Goal: Task Accomplishment & Management: Use online tool/utility

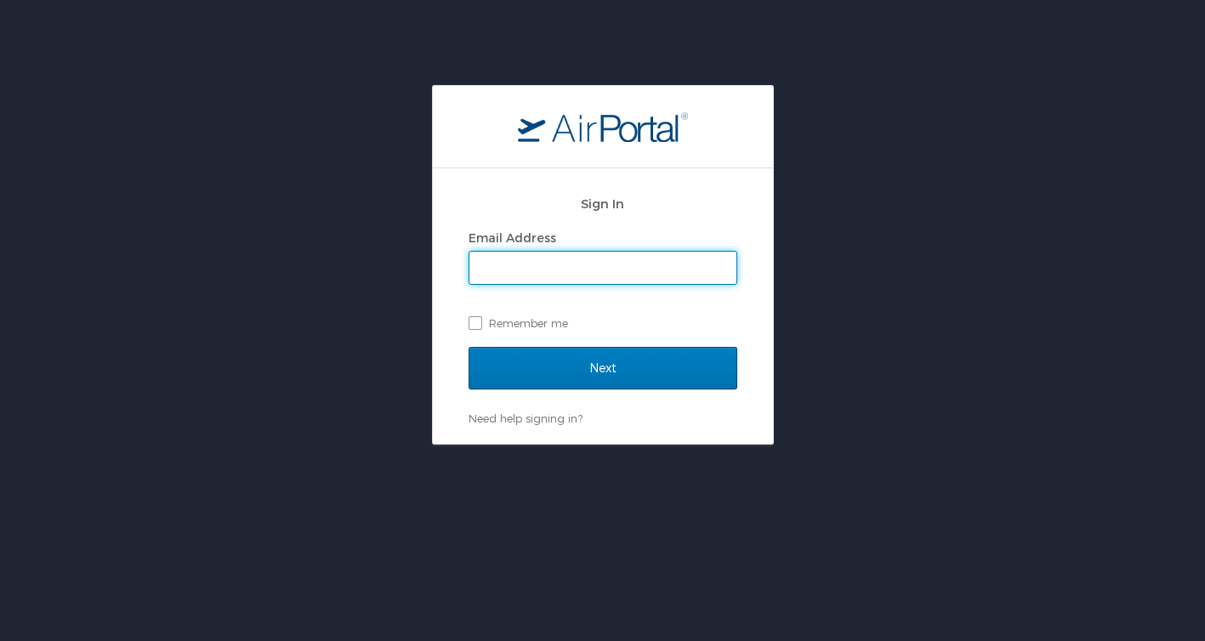
click at [518, 275] on input "Email Address" at bounding box center [603, 268] width 267 height 32
type input "pmmangan@gmail.com"
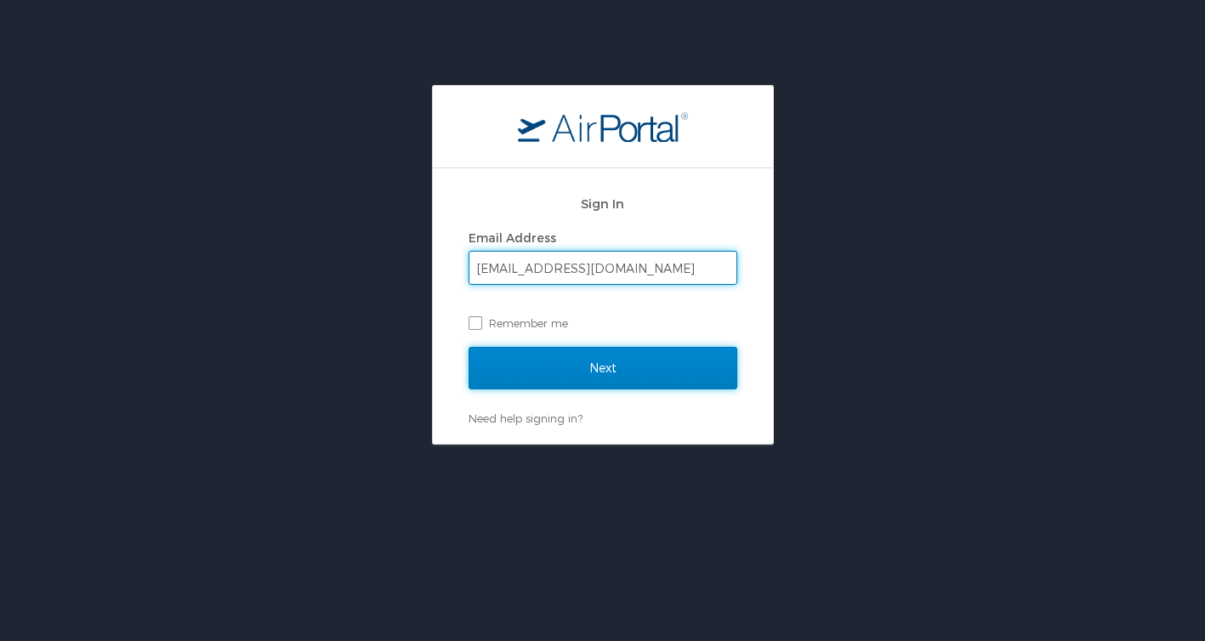
click at [516, 373] on input "Next" at bounding box center [603, 368] width 269 height 43
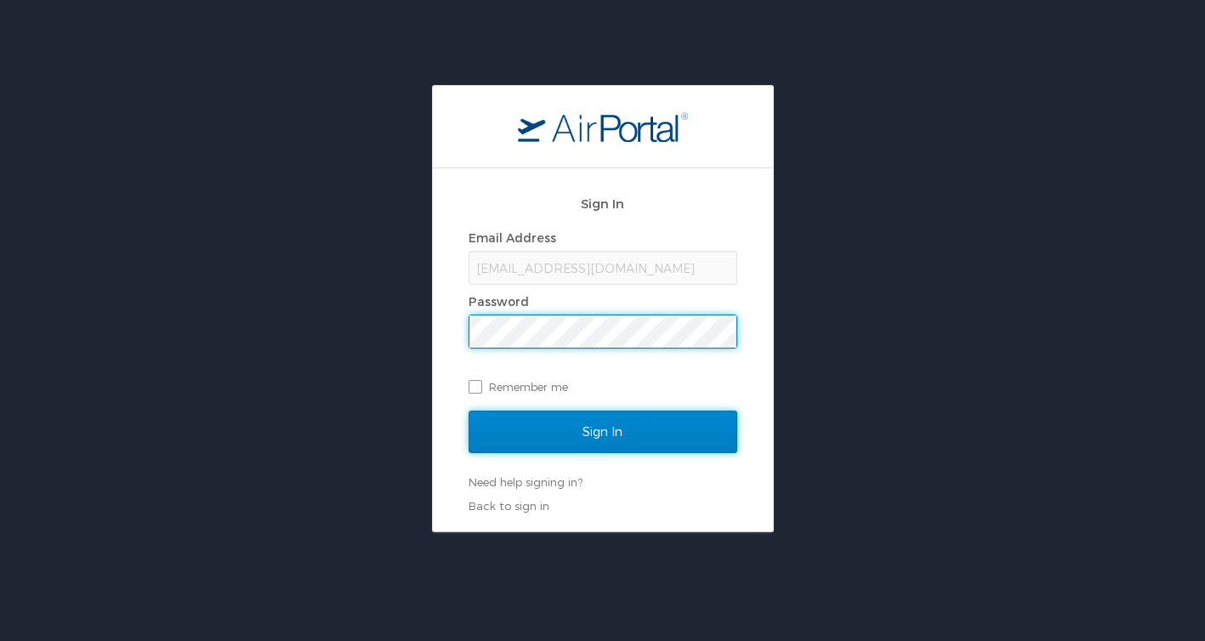
click at [575, 446] on input "Sign In" at bounding box center [603, 432] width 269 height 43
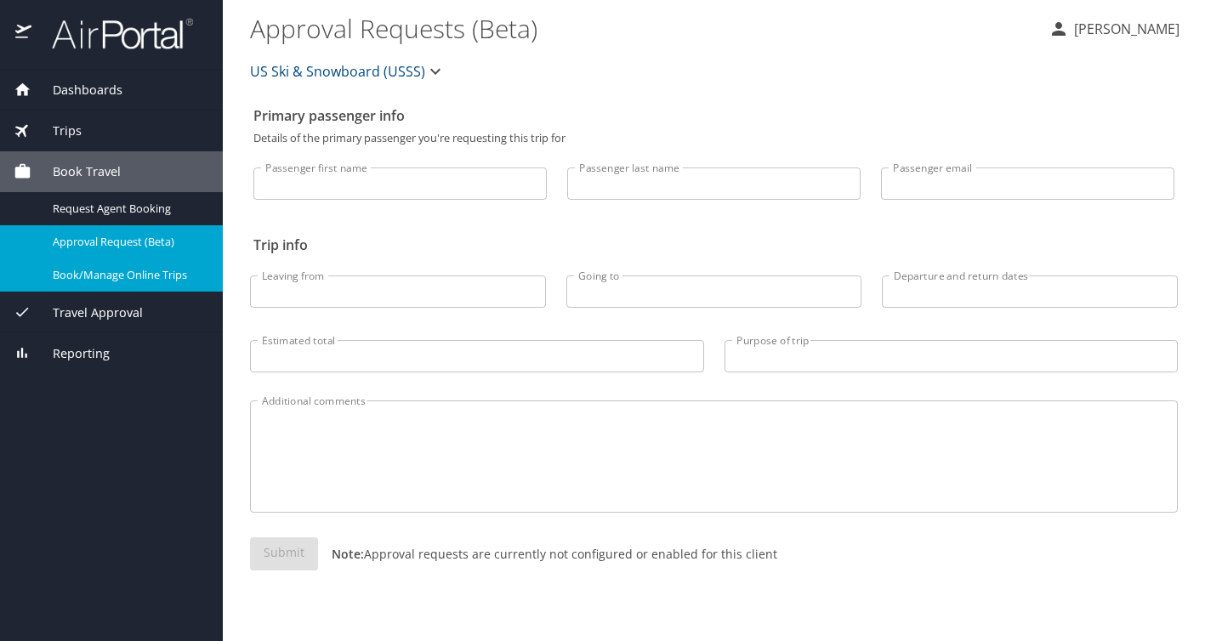
click at [89, 279] on span "Book/Manage Online Trips" at bounding box center [128, 275] width 150 height 16
